Goal: Task Accomplishment & Management: Use online tool/utility

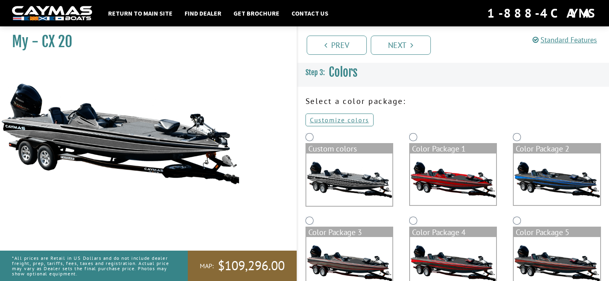
scroll to position [190, 0]
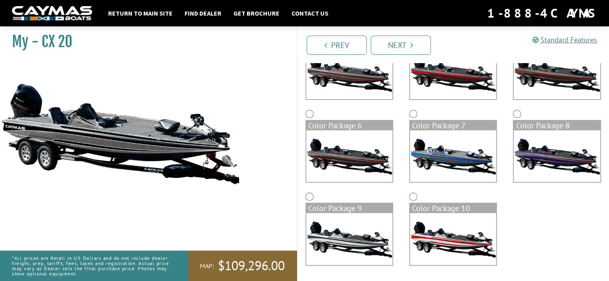
click at [350, 79] on img at bounding box center [349, 74] width 86 height 52
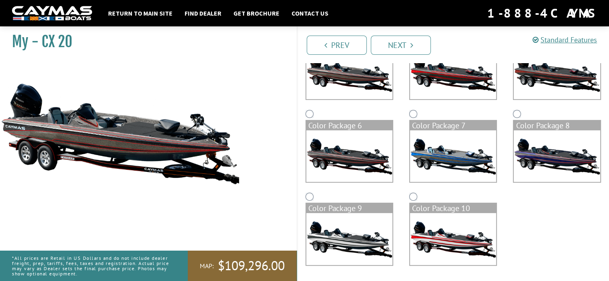
click at [452, 70] on img at bounding box center [453, 74] width 86 height 52
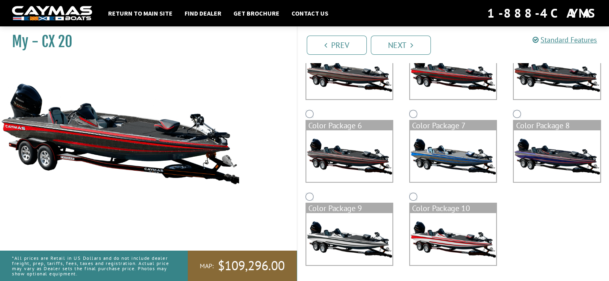
click at [547, 76] on img at bounding box center [556, 74] width 86 height 52
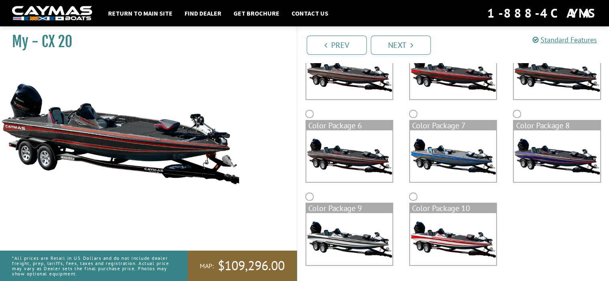
click at [362, 158] on img at bounding box center [349, 156] width 86 height 52
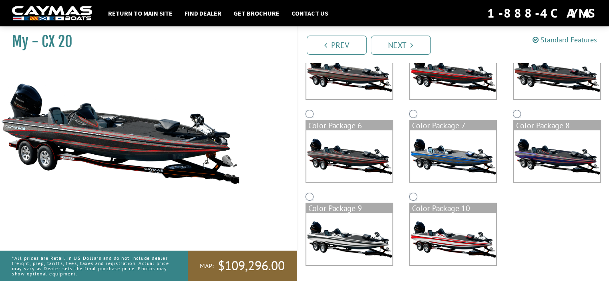
click at [434, 160] on img at bounding box center [453, 156] width 86 height 52
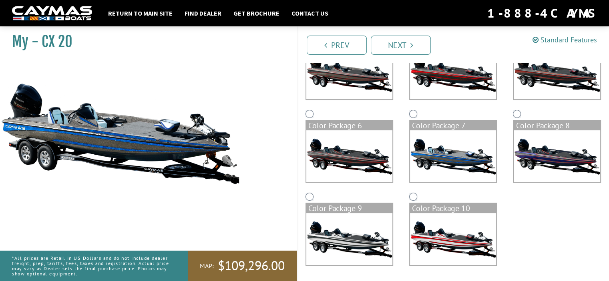
click at [535, 155] on img at bounding box center [556, 156] width 86 height 52
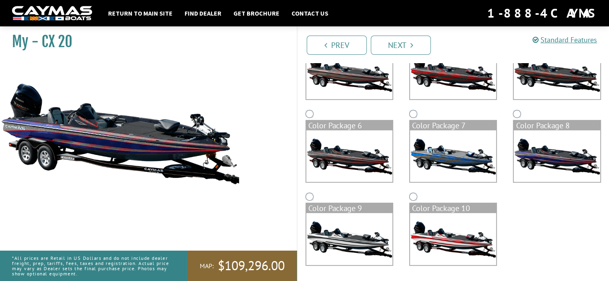
click at [359, 246] on img at bounding box center [349, 239] width 86 height 52
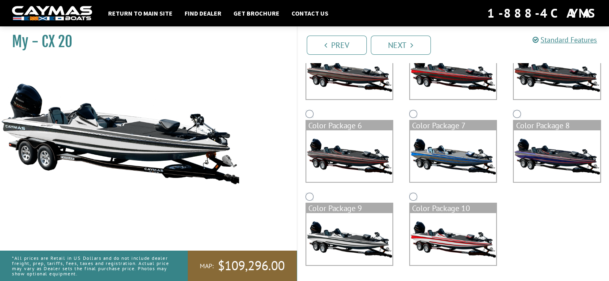
click at [461, 242] on img at bounding box center [453, 239] width 86 height 52
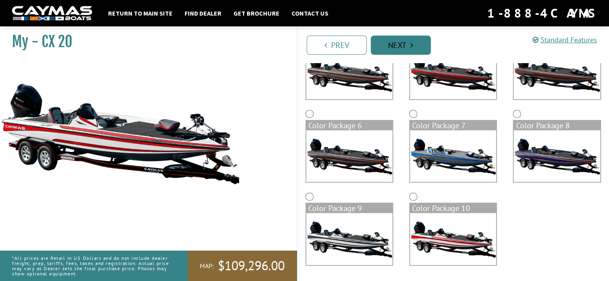
click at [408, 46] on link "Next" at bounding box center [401, 45] width 60 height 19
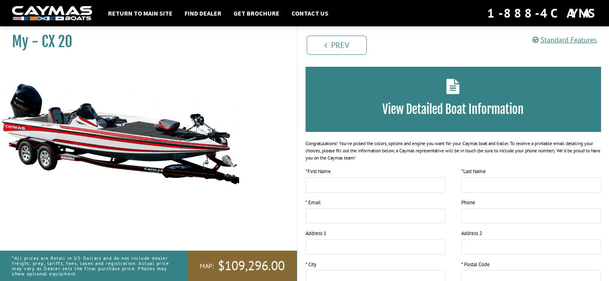
scroll to position [0, 0]
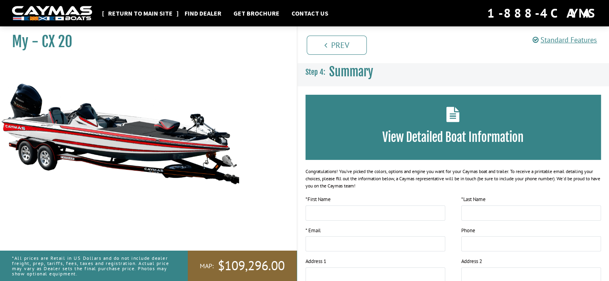
click at [143, 14] on link "Return to main site" at bounding box center [140, 13] width 72 height 10
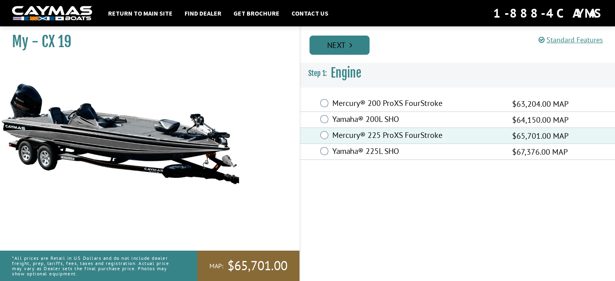
click at [344, 43] on link "Next" at bounding box center [339, 45] width 60 height 19
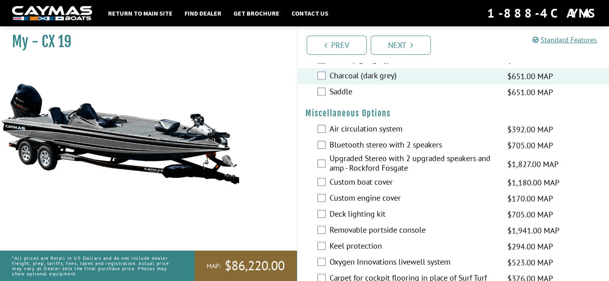
scroll to position [880, 0]
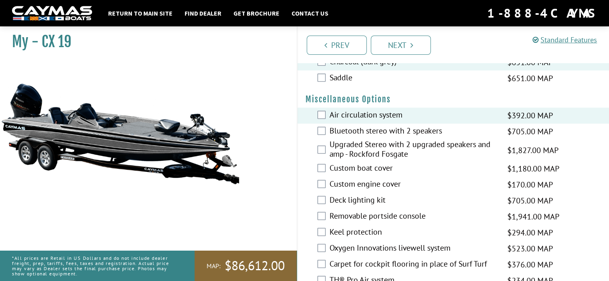
click at [325, 133] on div "Bluetooth stereo with 2 speakers $705.00 MAP $833.00 MSRP" at bounding box center [453, 132] width 312 height 16
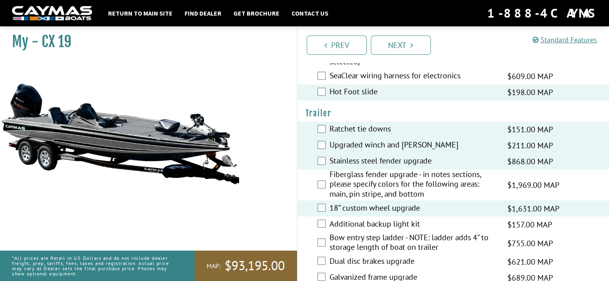
scroll to position [1338, 0]
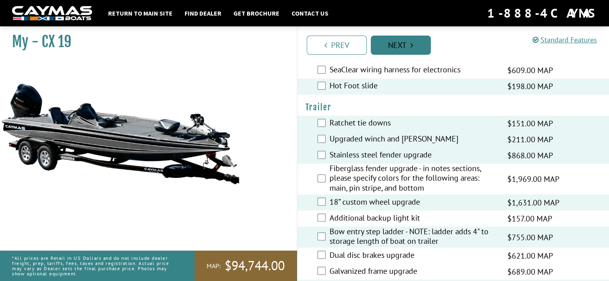
click at [399, 43] on link "Next" at bounding box center [401, 45] width 60 height 19
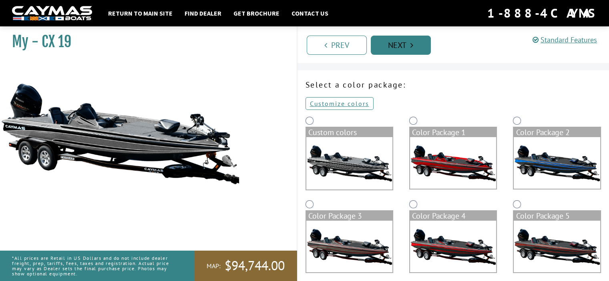
scroll to position [0, 0]
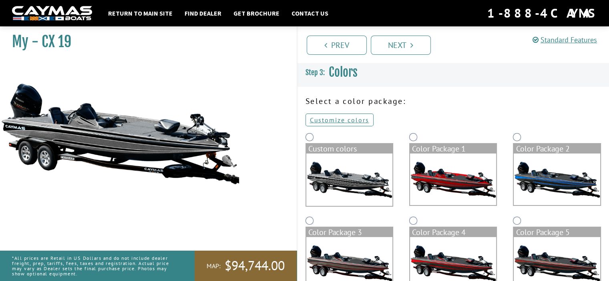
click at [349, 184] on img at bounding box center [349, 180] width 86 height 52
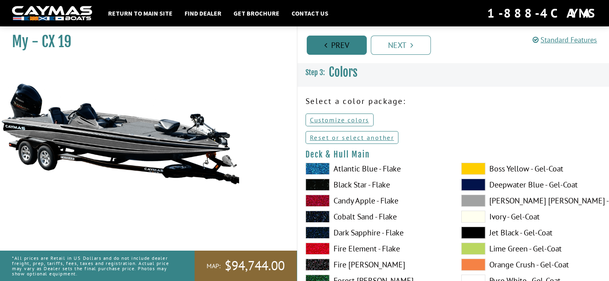
click at [339, 41] on link "Prev" at bounding box center [337, 45] width 60 height 19
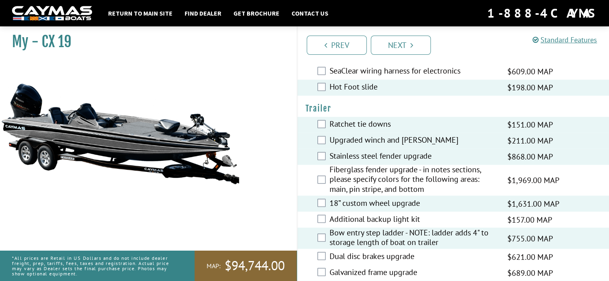
scroll to position [1338, 0]
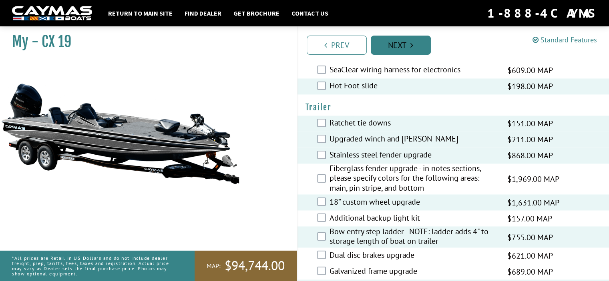
click at [409, 45] on link "Next" at bounding box center [401, 45] width 60 height 19
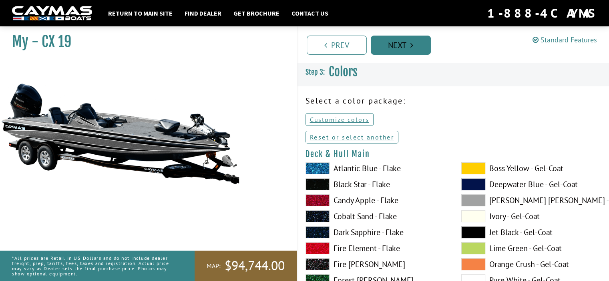
scroll to position [0, 0]
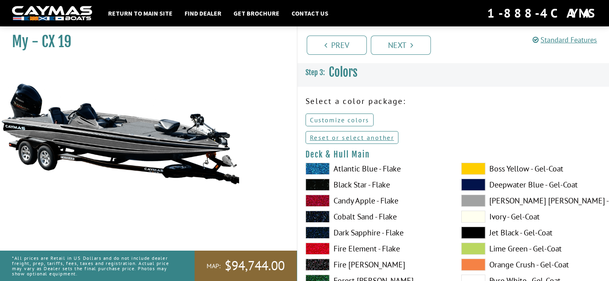
click at [333, 119] on link "Customize colors" at bounding box center [339, 120] width 68 height 13
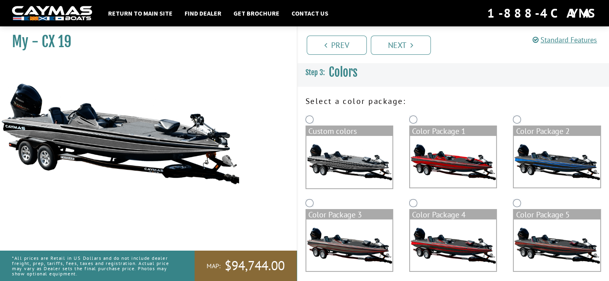
click at [448, 165] on img at bounding box center [453, 162] width 86 height 52
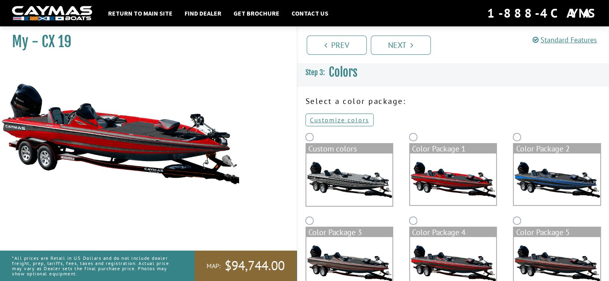
click at [541, 173] on img at bounding box center [556, 180] width 86 height 52
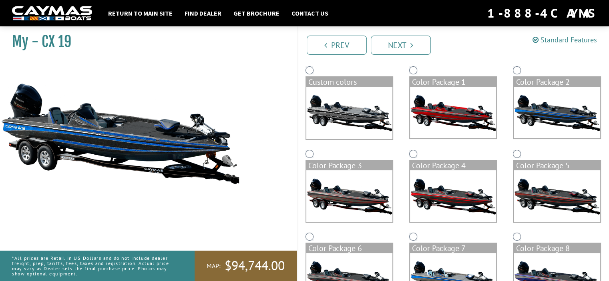
scroll to position [80, 0]
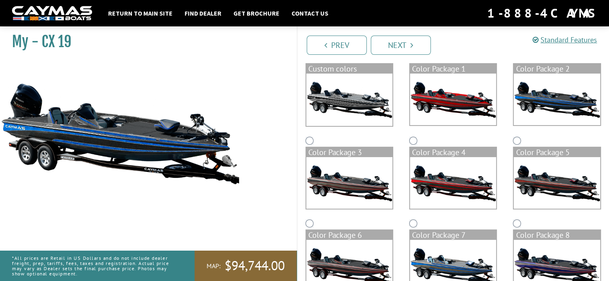
click at [364, 188] on img at bounding box center [349, 183] width 86 height 52
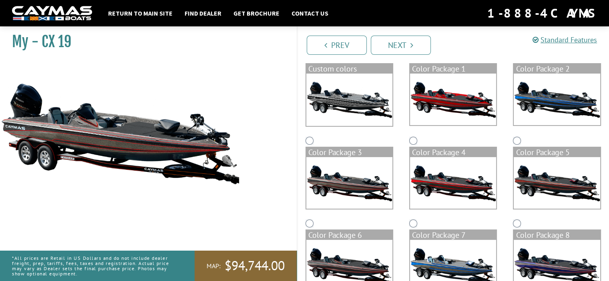
click at [439, 190] on img at bounding box center [453, 183] width 86 height 52
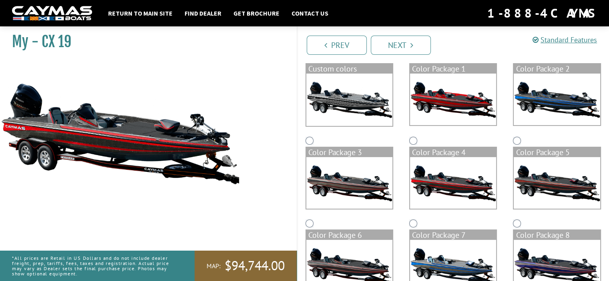
click at [543, 182] on img at bounding box center [556, 183] width 86 height 52
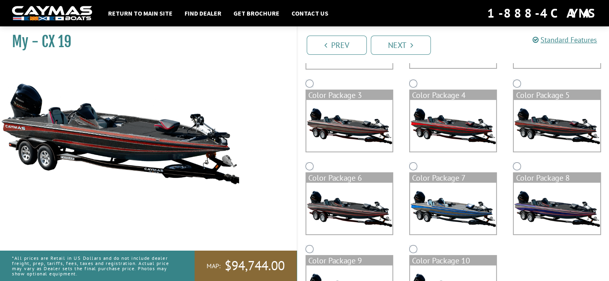
scroll to position [160, 0]
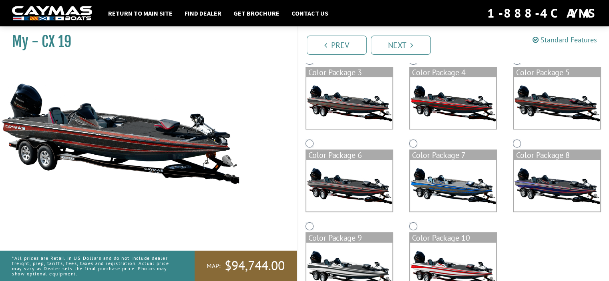
click at [329, 193] on img at bounding box center [349, 186] width 86 height 52
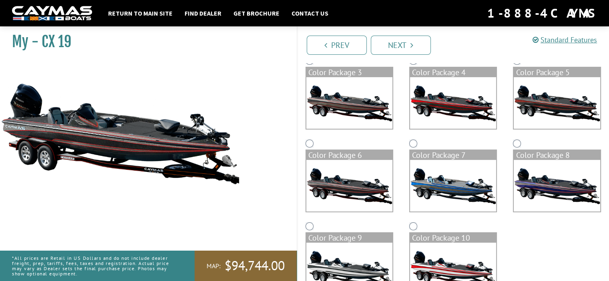
click at [443, 194] on img at bounding box center [453, 186] width 86 height 52
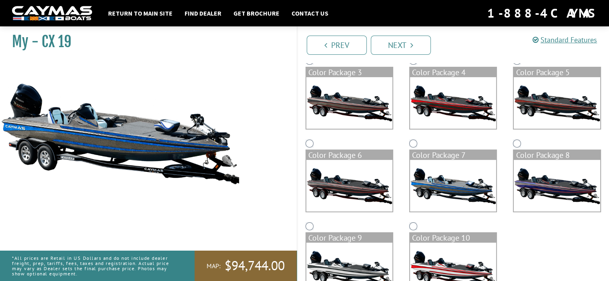
click at [538, 191] on img at bounding box center [556, 186] width 86 height 52
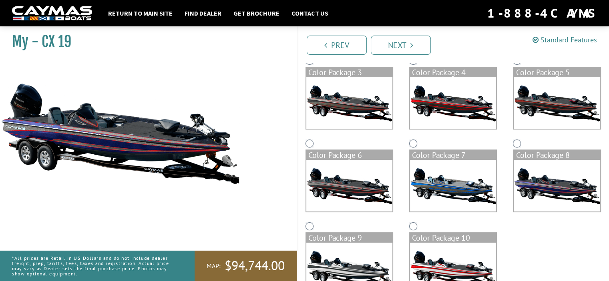
click at [360, 261] on img at bounding box center [349, 269] width 86 height 52
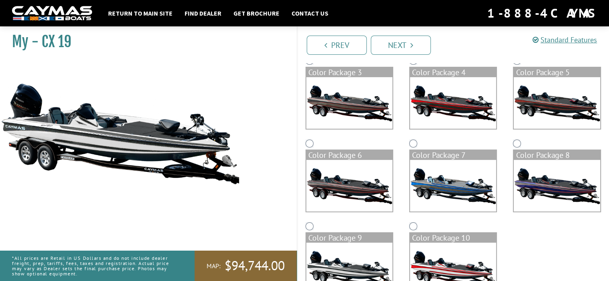
click at [426, 265] on img at bounding box center [453, 269] width 86 height 52
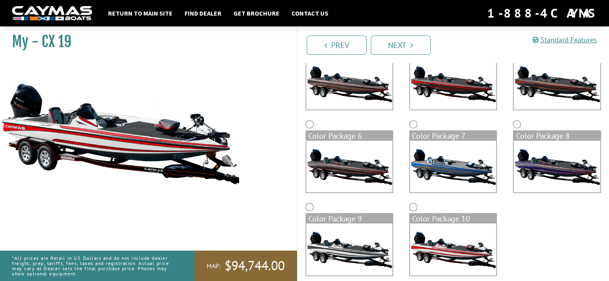
scroll to position [190, 0]
